Goal: Information Seeking & Learning: Learn about a topic

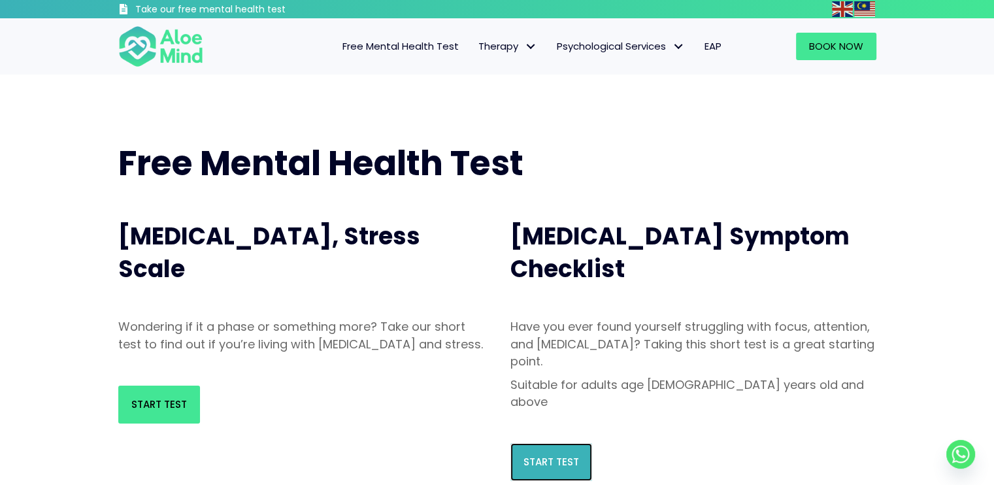
click at [520, 443] on link "Start Test" at bounding box center [552, 462] width 82 height 38
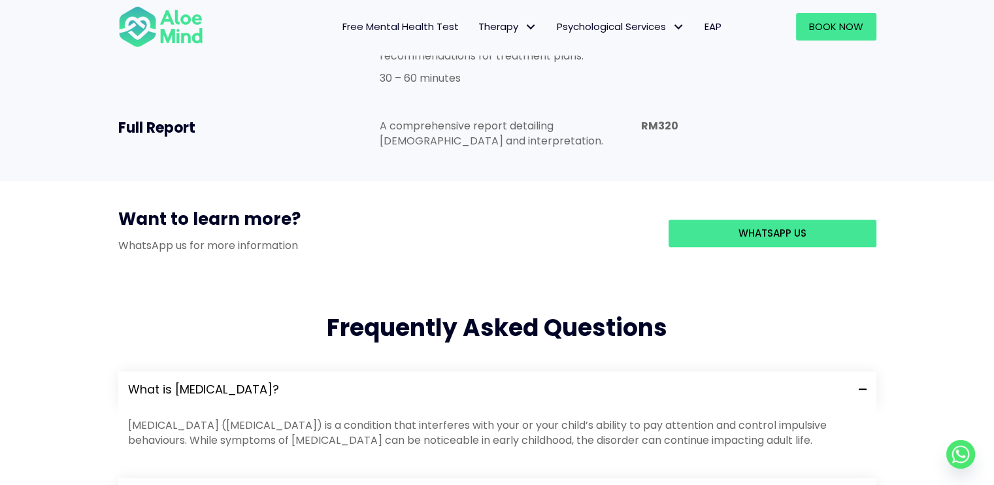
scroll to position [1098, 0]
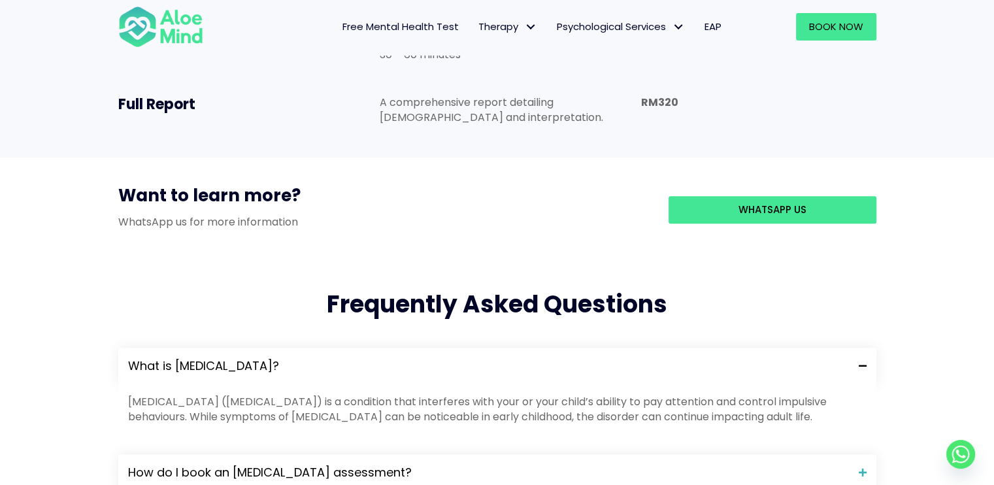
click at [417, 25] on span "Free Mental Health Test" at bounding box center [401, 27] width 116 height 14
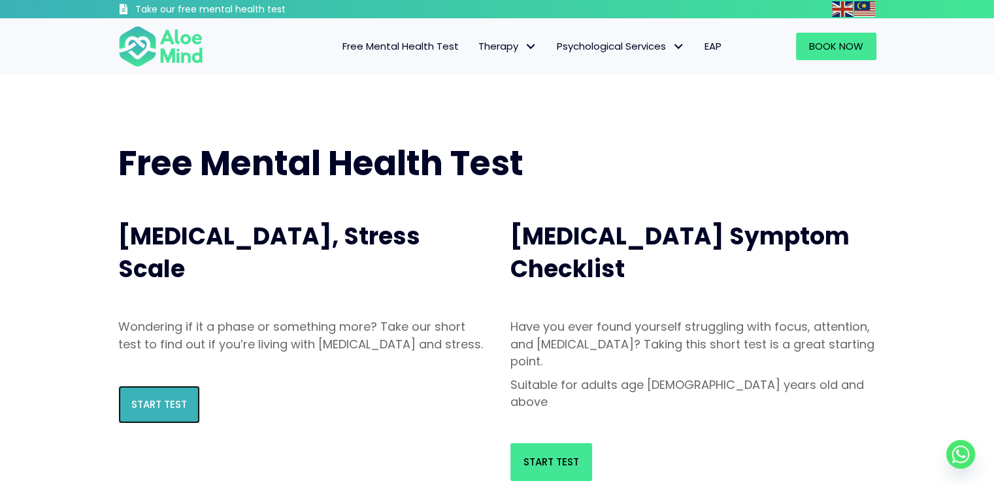
click at [162, 424] on link "Start Test" at bounding box center [159, 405] width 82 height 38
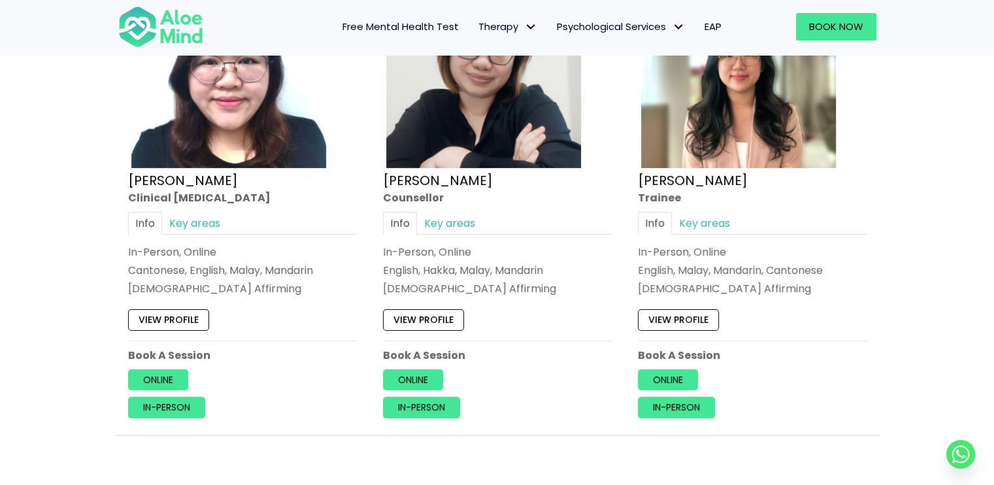
scroll to position [5624, 0]
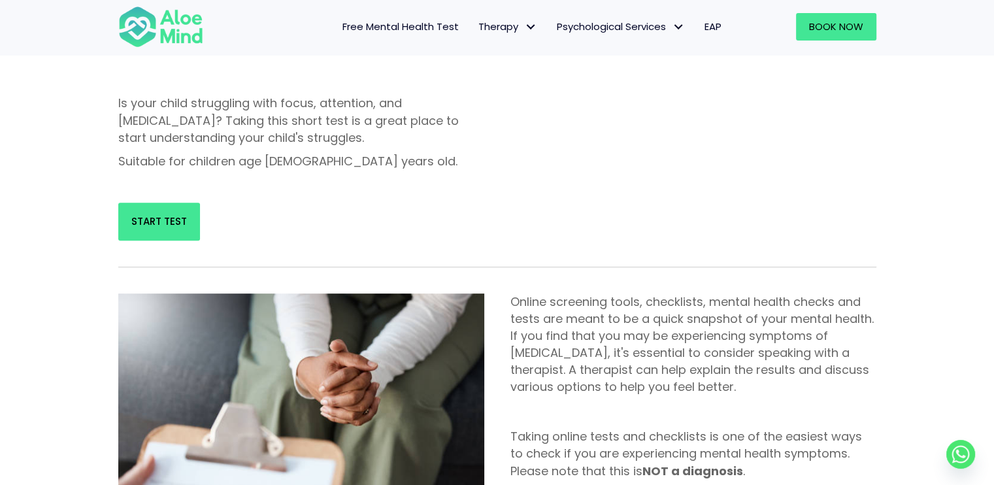
scroll to position [590, 0]
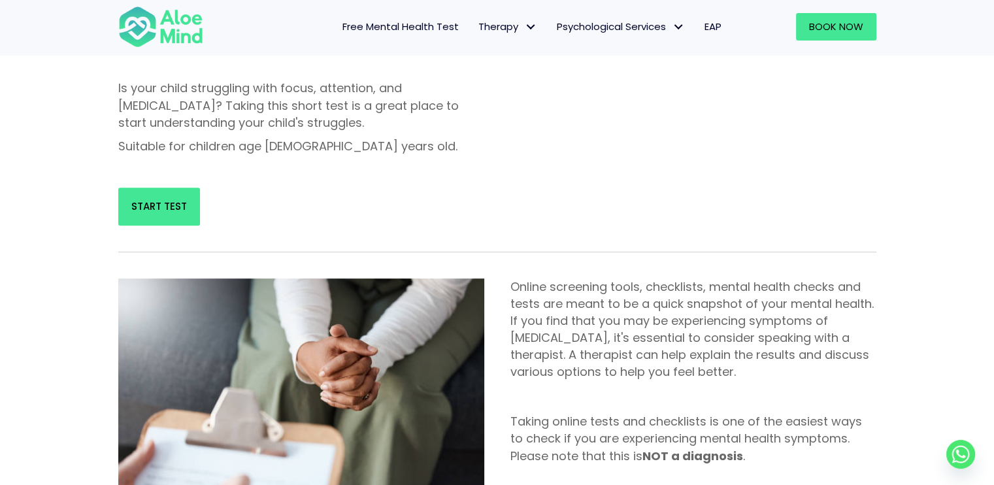
click at [353, 23] on span "Free Mental Health Test" at bounding box center [401, 27] width 116 height 14
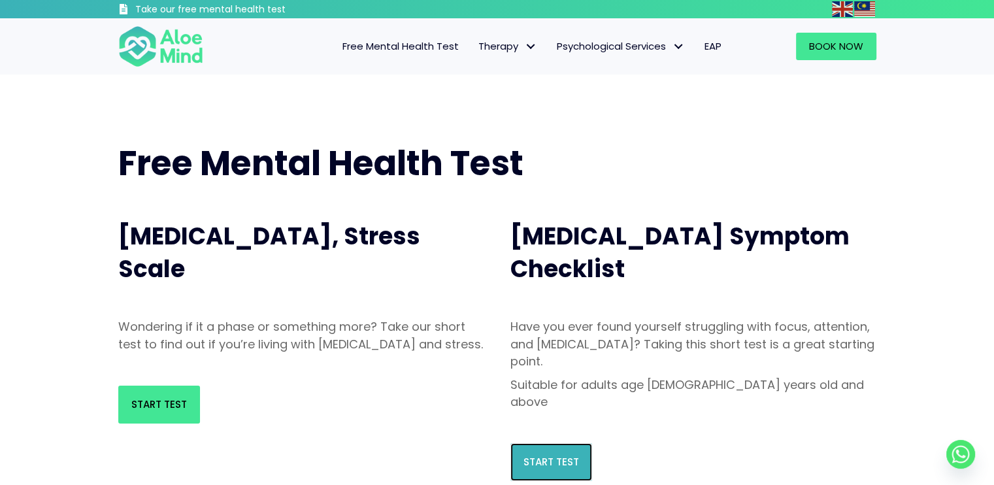
click at [532, 455] on span "Start Test" at bounding box center [552, 462] width 56 height 14
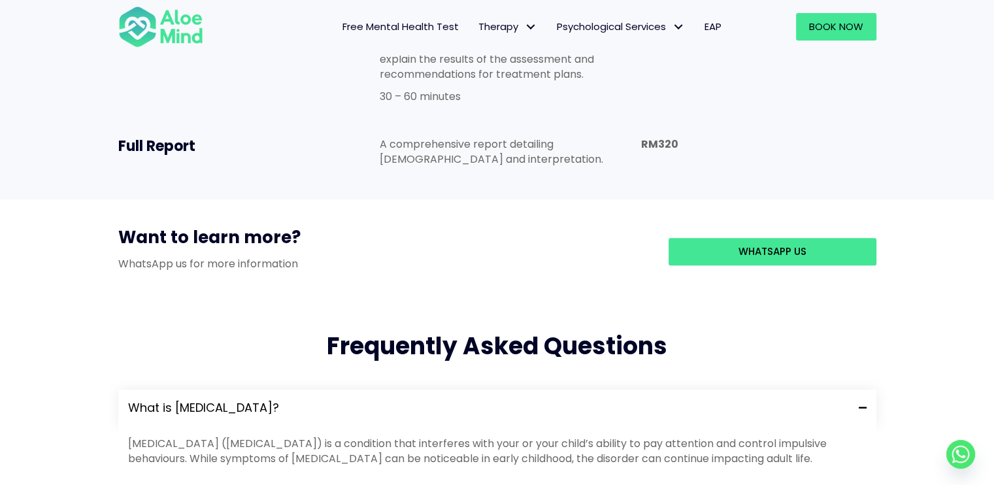
scroll to position [1196, 0]
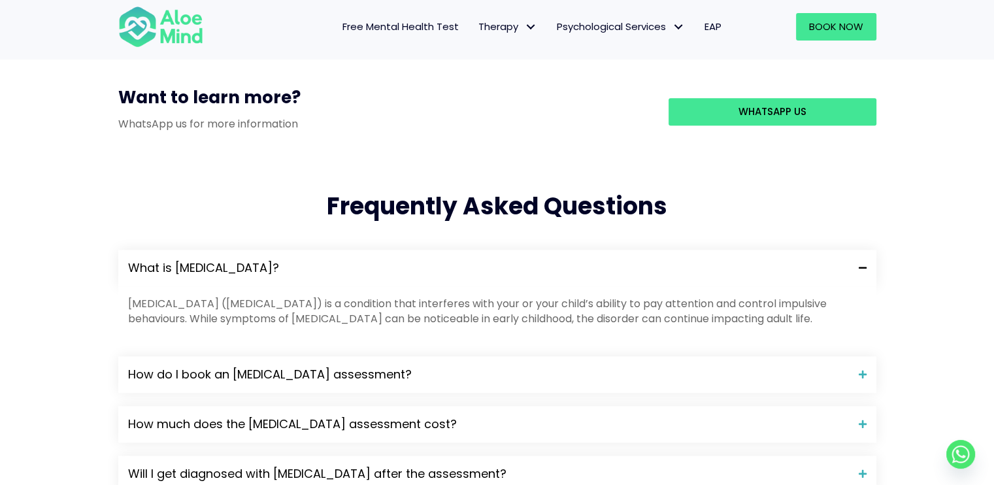
click at [483, 260] on span "What is [MEDICAL_DATA]?" at bounding box center [488, 268] width 721 height 17
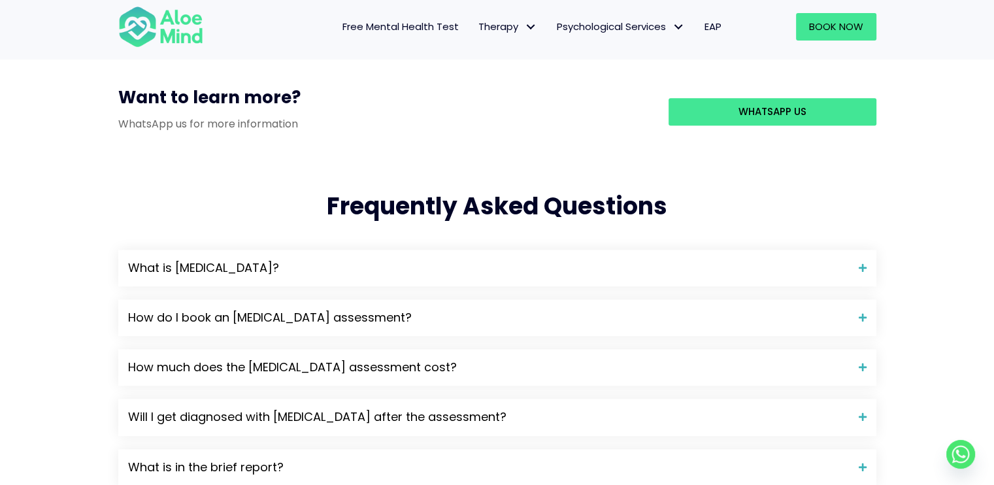
click at [448, 309] on div "What is [MEDICAL_DATA]? [MEDICAL_DATA] ([MEDICAL_DATA]) is a condition that int…" at bounding box center [497, 417] width 758 height 335
click at [448, 349] on div "How much does the ADHD assessment cost?" at bounding box center [497, 367] width 758 height 37
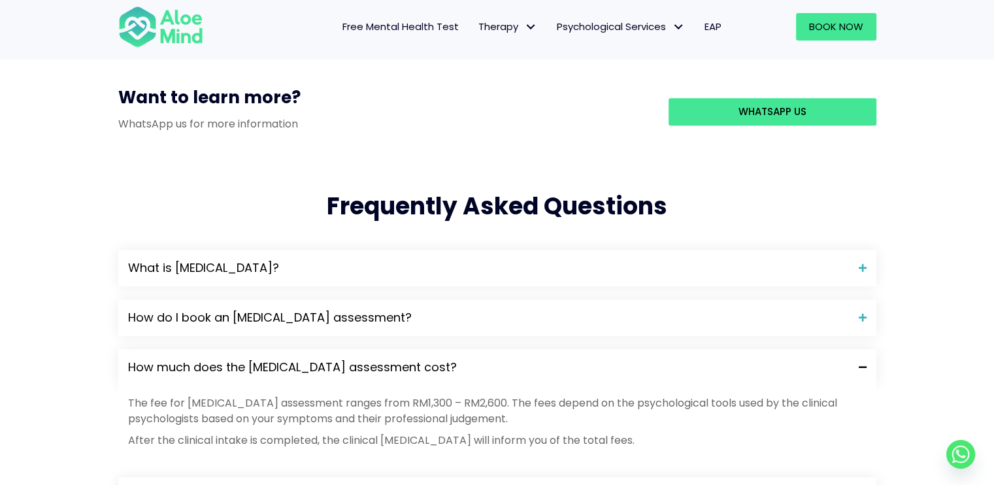
click at [448, 349] on div "How much does the ADHD assessment cost?" at bounding box center [497, 367] width 758 height 37
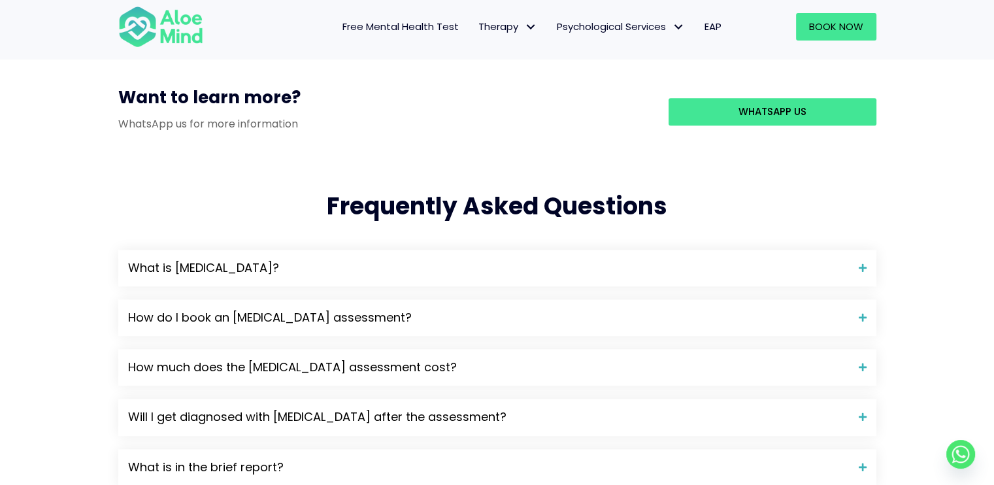
click at [418, 26] on span "Free Mental Health Test" at bounding box center [401, 27] width 116 height 14
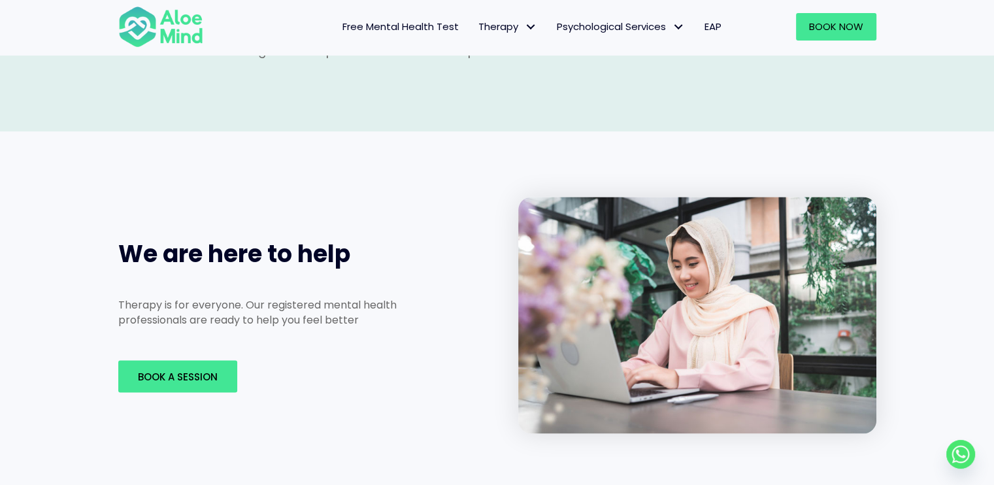
scroll to position [1726, 0]
